Goal: Communication & Community: Answer question/provide support

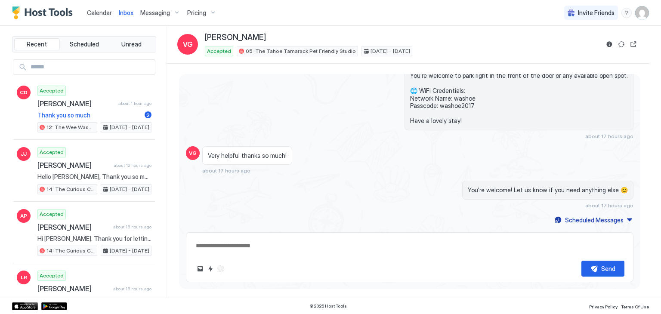
scroll to position [804, 0]
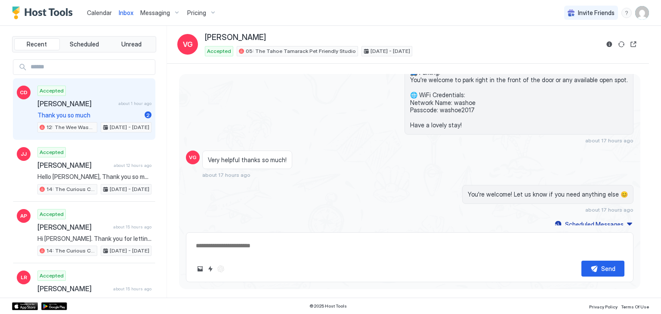
click at [107, 102] on span "[PERSON_NAME]" at bounding box center [75, 103] width 77 height 9
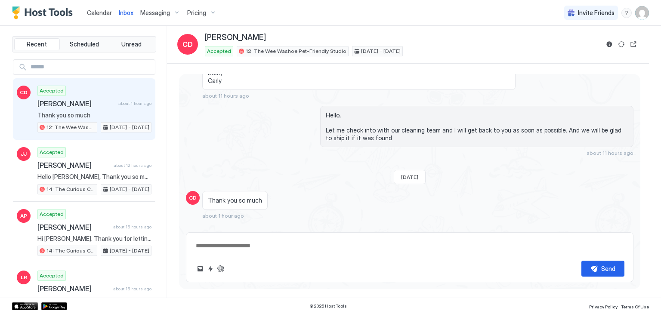
scroll to position [455, 0]
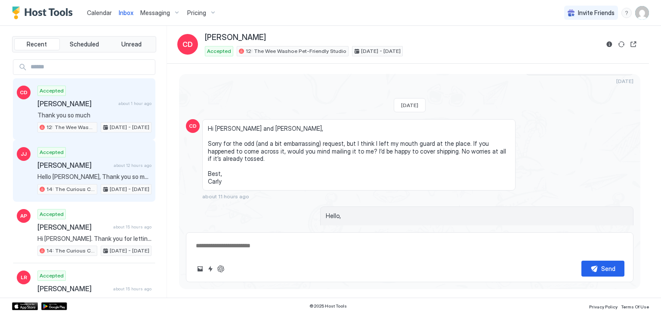
click at [59, 171] on div "Accepted [PERSON_NAME] about 12 hours ago Hello [PERSON_NAME], Thank you so muc…" at bounding box center [94, 170] width 114 height 47
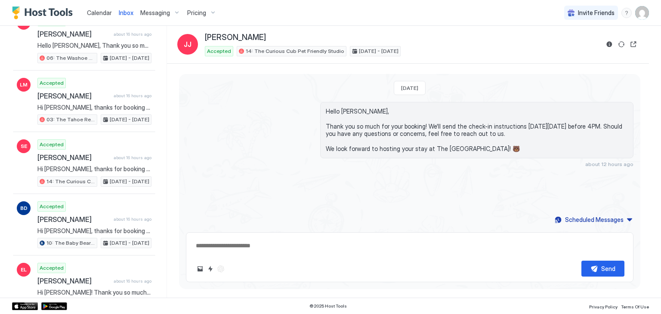
scroll to position [401, 0]
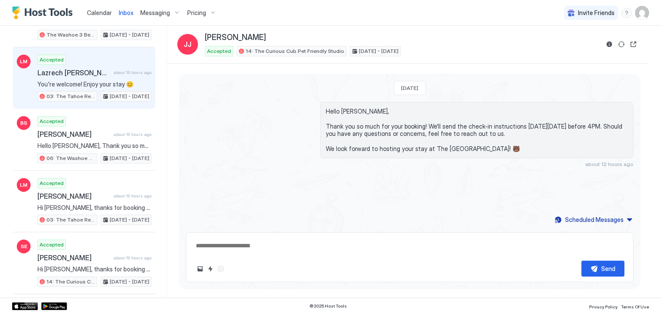
click at [109, 81] on span "You're welcome! Enjoy your stay 😊" at bounding box center [94, 84] width 114 height 8
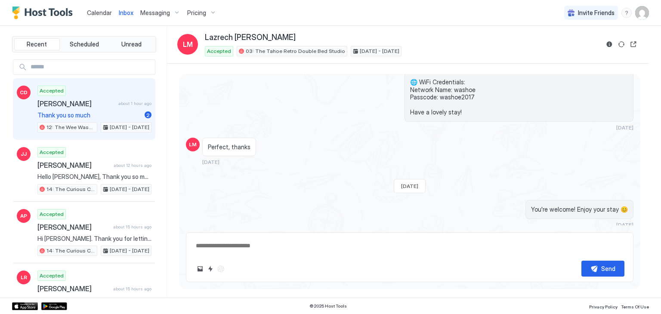
click at [110, 107] on div "Accepted [PERSON_NAME] about 1 hour ago Thank you so much 2 12: The Wee Washoe …" at bounding box center [94, 109] width 114 height 47
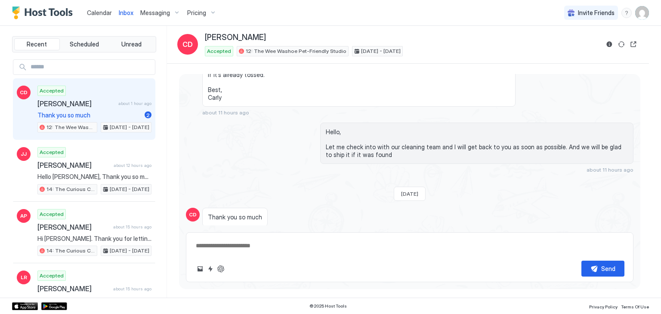
scroll to position [556, 0]
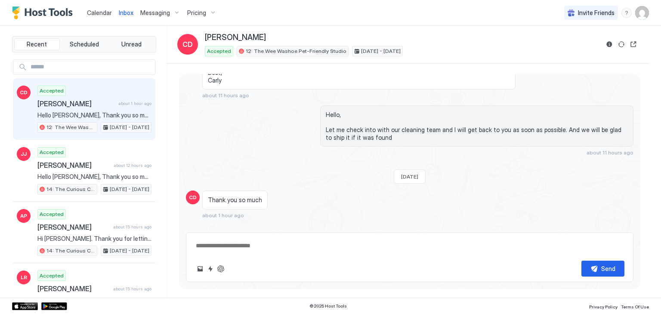
type textarea "*"
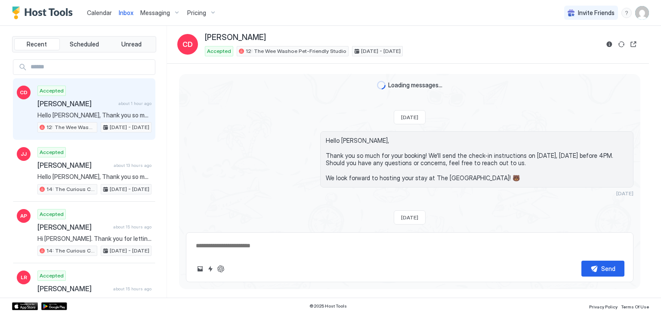
scroll to position [556, 0]
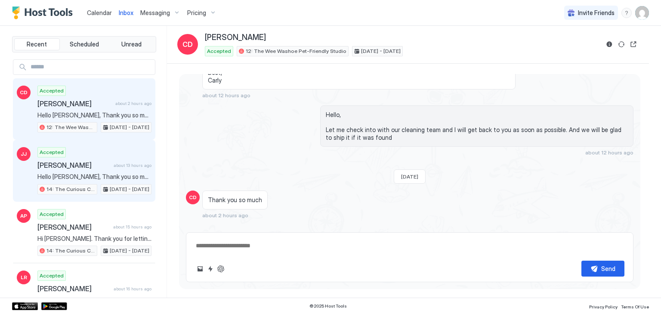
click at [35, 177] on div "JJ Accepted Jesus Jaramillo Acosta about 13 hours ago Hello Jesus, Thank you so…" at bounding box center [84, 171] width 142 height 62
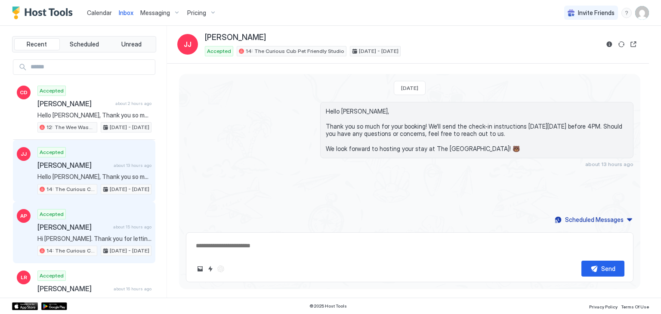
click at [89, 223] on span "[PERSON_NAME]" at bounding box center [73, 227] width 72 height 9
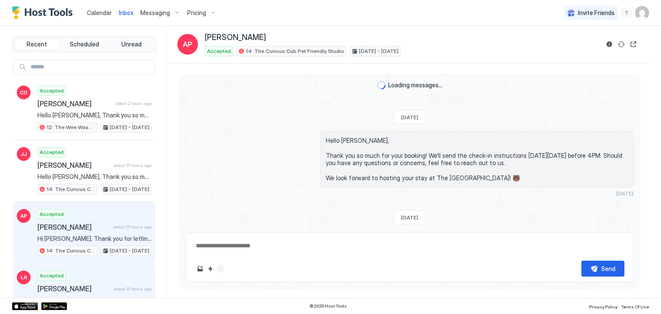
scroll to position [411, 0]
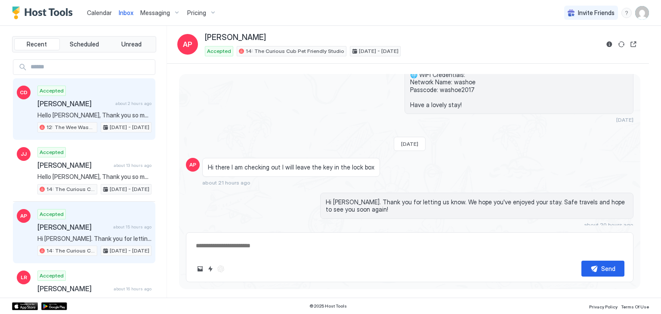
click at [88, 105] on span "[PERSON_NAME]" at bounding box center [74, 103] width 74 height 9
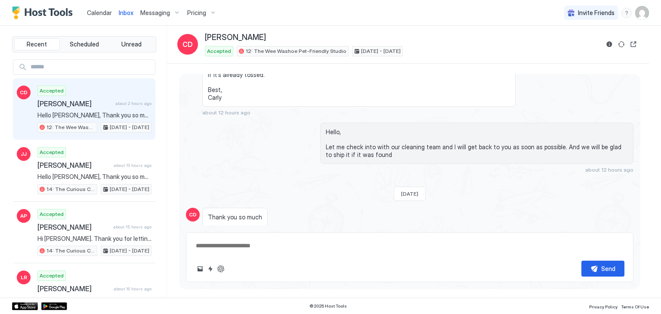
scroll to position [556, 0]
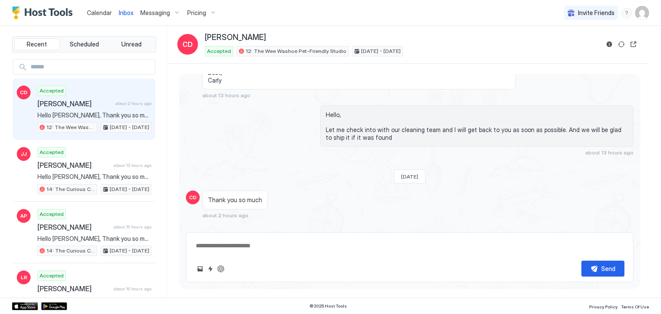
type textarea "*"
